Goal: Check status: Check status

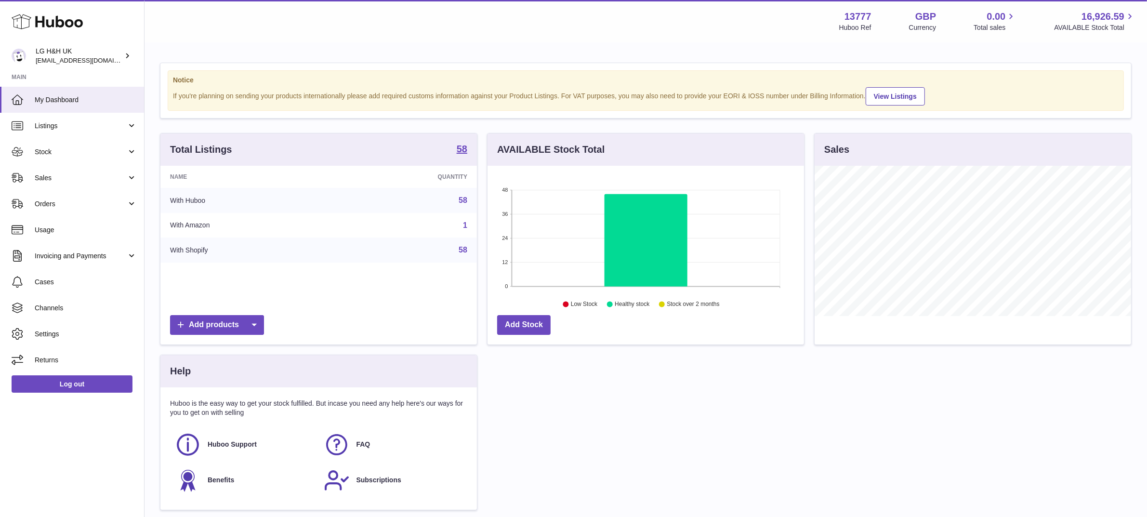
scroll to position [150, 317]
click at [83, 169] on link "Sales" at bounding box center [72, 178] width 144 height 26
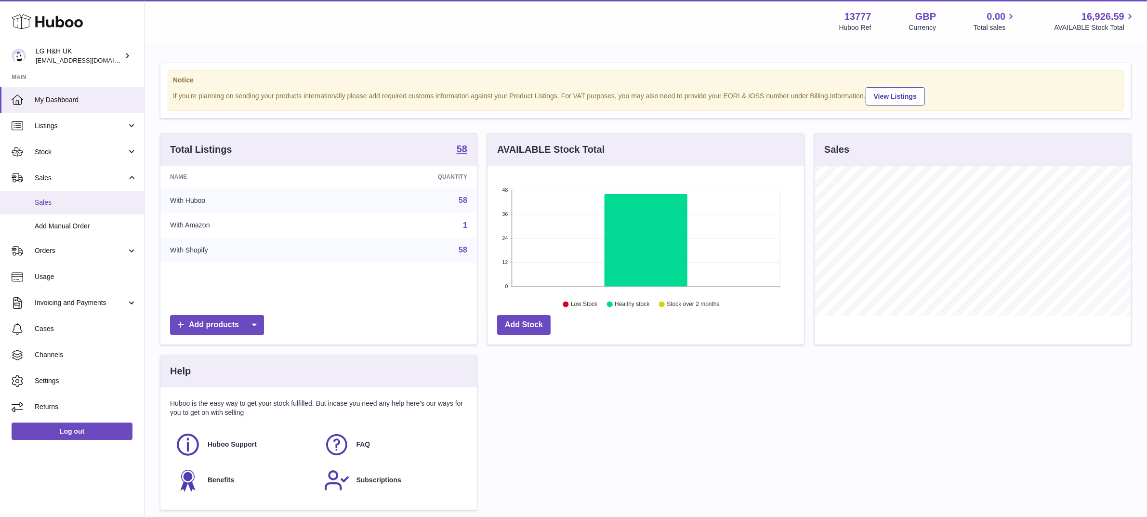
click at [52, 197] on link "Sales" at bounding box center [72, 203] width 144 height 24
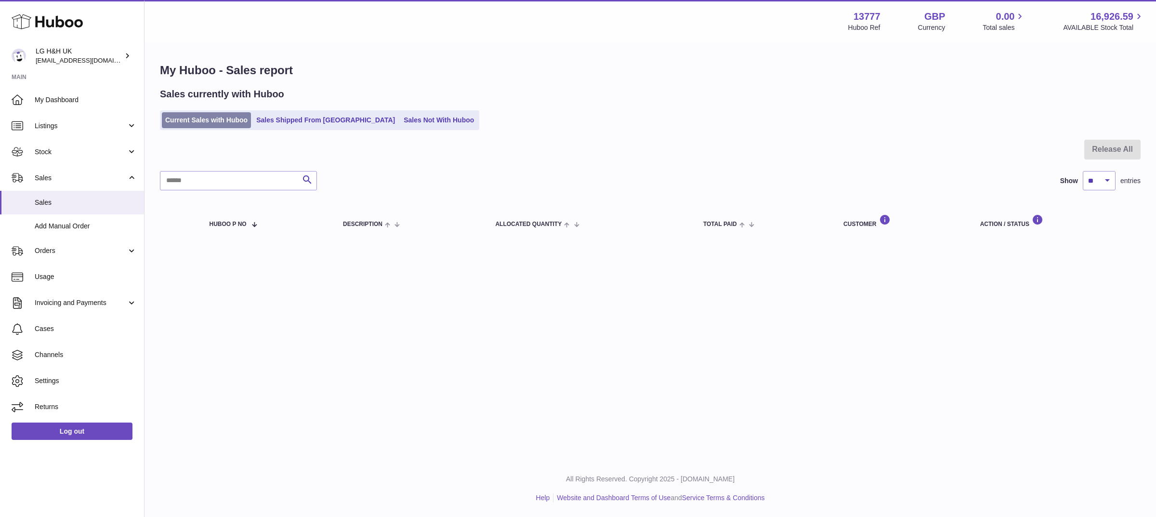
click at [215, 118] on link "Current Sales with Huboo" at bounding box center [206, 120] width 89 height 16
